Goal: Navigation & Orientation: Find specific page/section

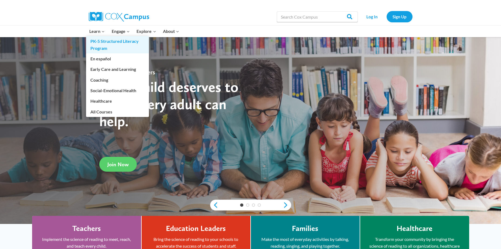
click at [106, 44] on link "PK-5 Structured Literacy Program" at bounding box center [117, 44] width 63 height 17
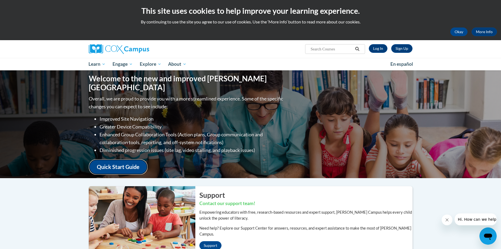
click at [118, 159] on link "Quick Start Guide" at bounding box center [118, 166] width 59 height 15
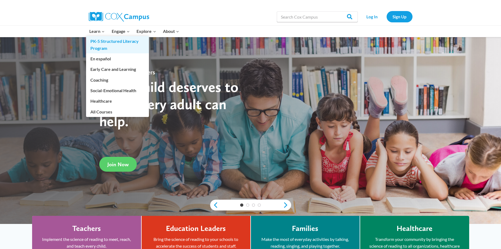
click at [109, 44] on link "PK-5 Structured Literacy Program" at bounding box center [117, 44] width 63 height 17
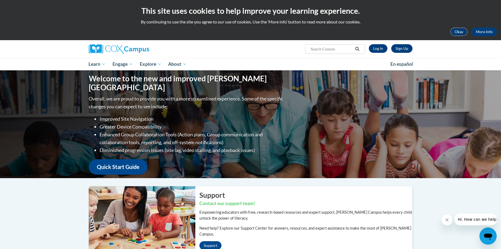
click at [455, 33] on button "Okay" at bounding box center [458, 32] width 17 height 9
